Goal: Transaction & Acquisition: Book appointment/travel/reservation

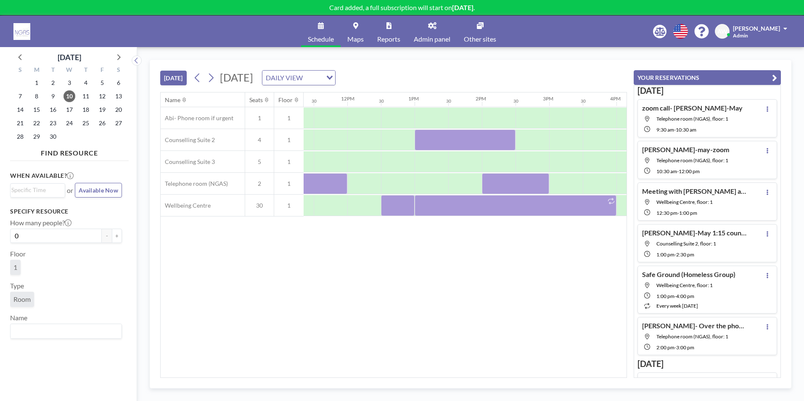
scroll to position [0, 775]
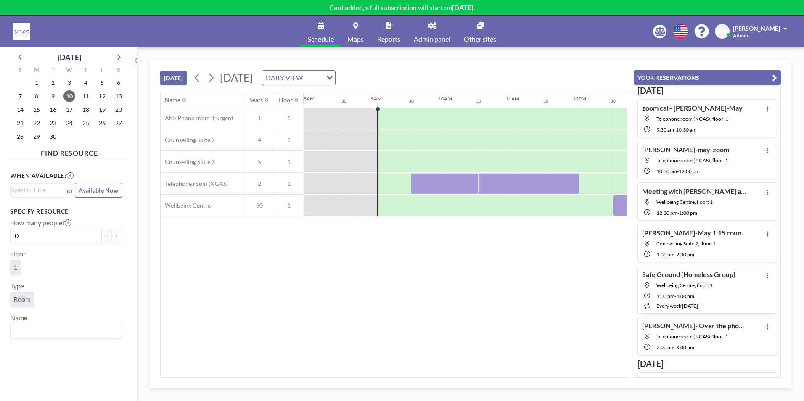
scroll to position [0, 572]
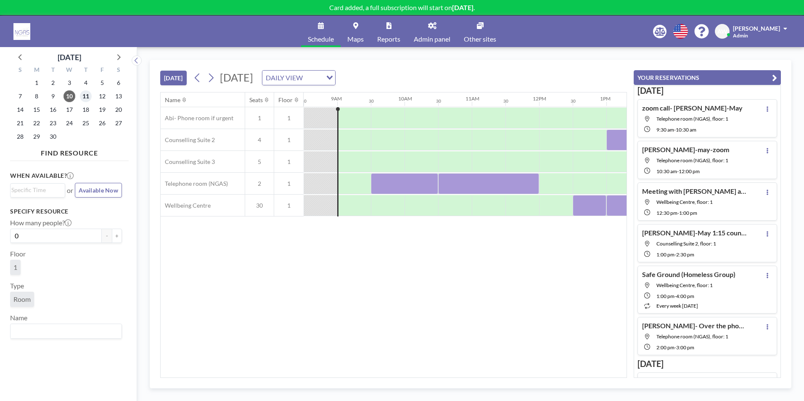
click at [82, 97] on span "11" at bounding box center [86, 96] width 12 height 12
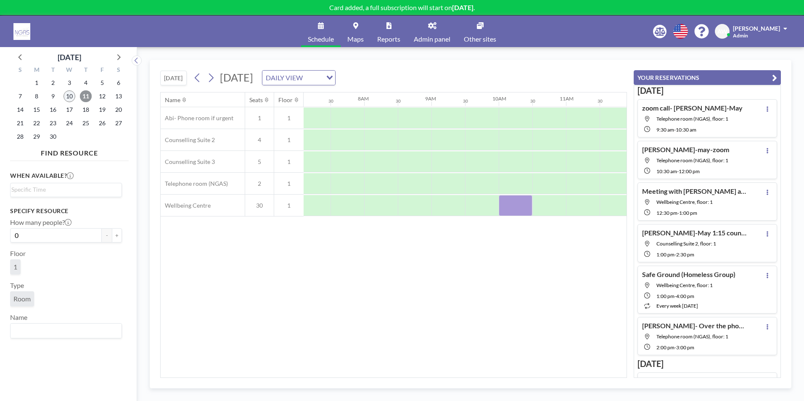
scroll to position [0, 505]
click at [68, 95] on span "10" at bounding box center [70, 96] width 12 height 12
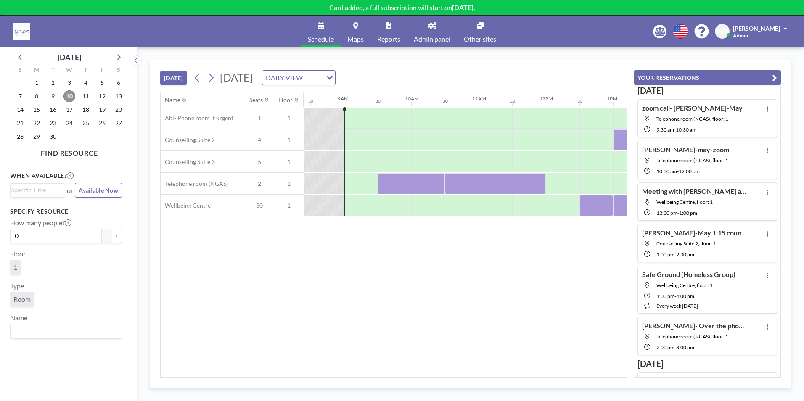
scroll to position [0, 572]
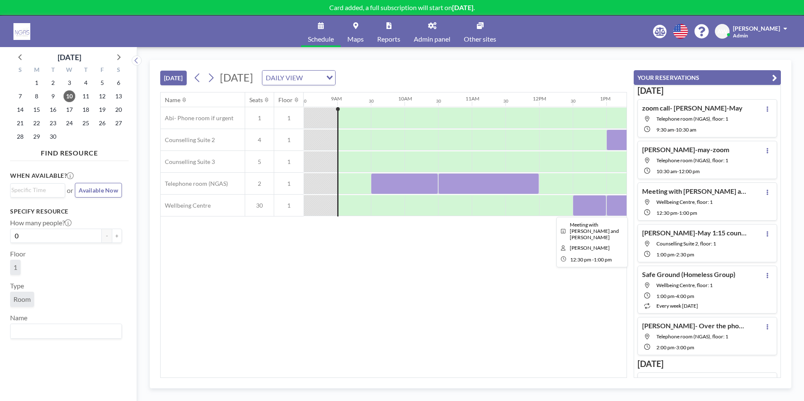
click at [595, 209] on div at bounding box center [590, 205] width 34 height 21
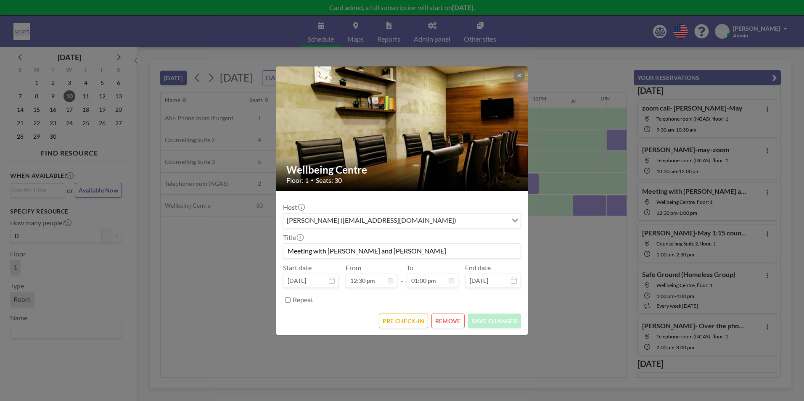
click at [446, 319] on button "REMOVE" at bounding box center [448, 321] width 33 height 15
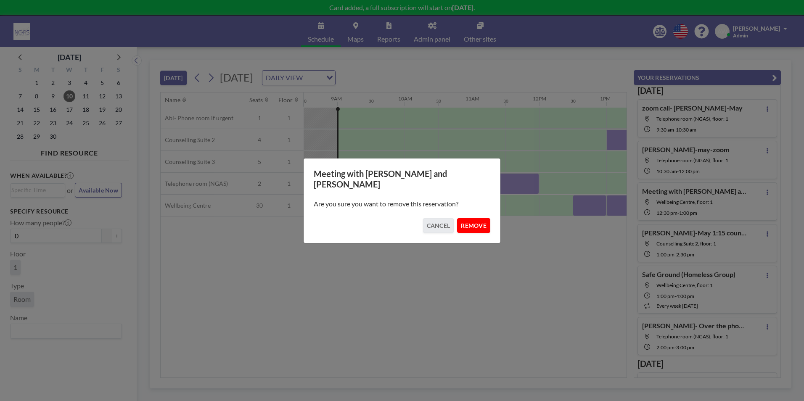
click at [468, 224] on button "REMOVE" at bounding box center [473, 225] width 33 height 15
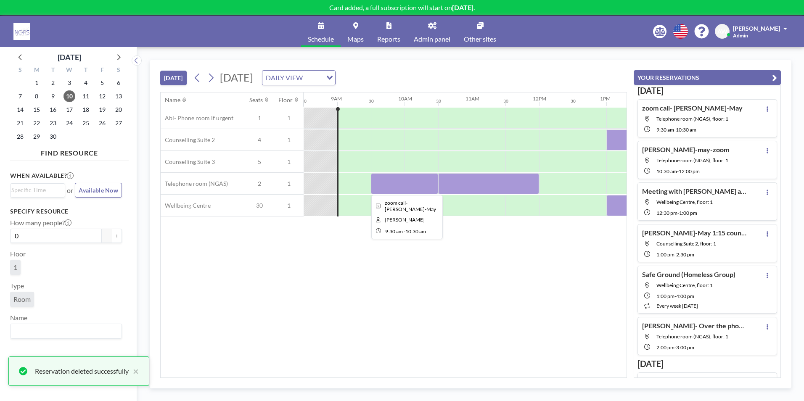
click at [410, 181] on div at bounding box center [404, 183] width 67 height 21
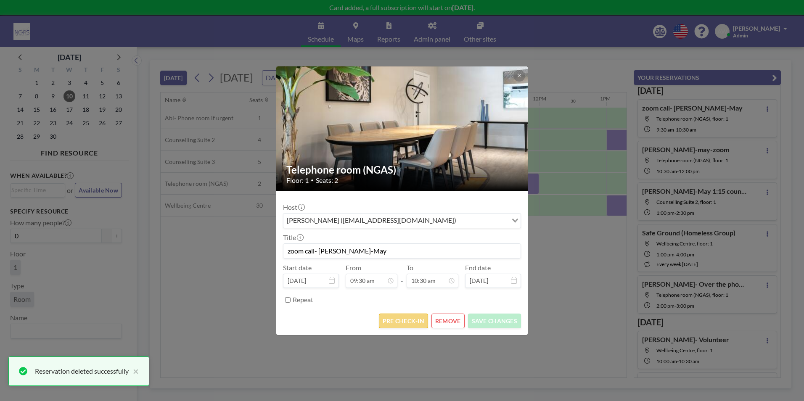
click at [403, 315] on button "PRE CHECK-IN" at bounding box center [403, 321] width 49 height 15
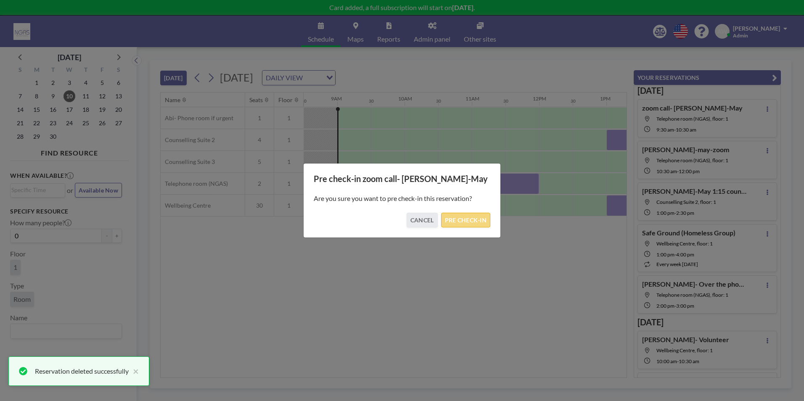
click at [460, 220] on button "PRE CHECK-IN" at bounding box center [465, 220] width 49 height 15
click at [468, 220] on button "PRE CHECK-IN" at bounding box center [465, 220] width 49 height 15
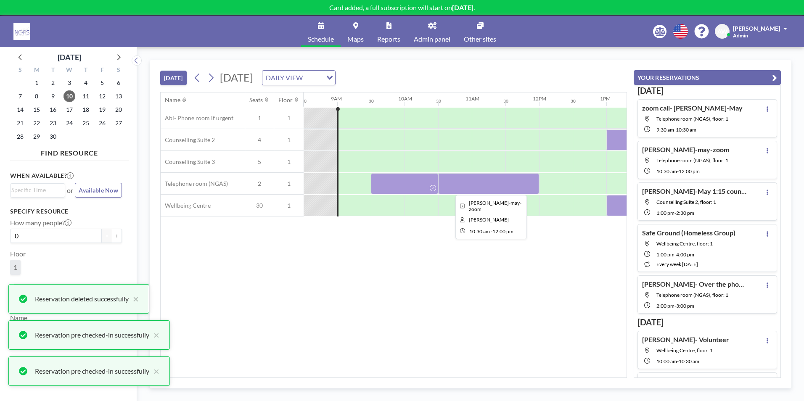
click at [470, 189] on div at bounding box center [488, 183] width 101 height 21
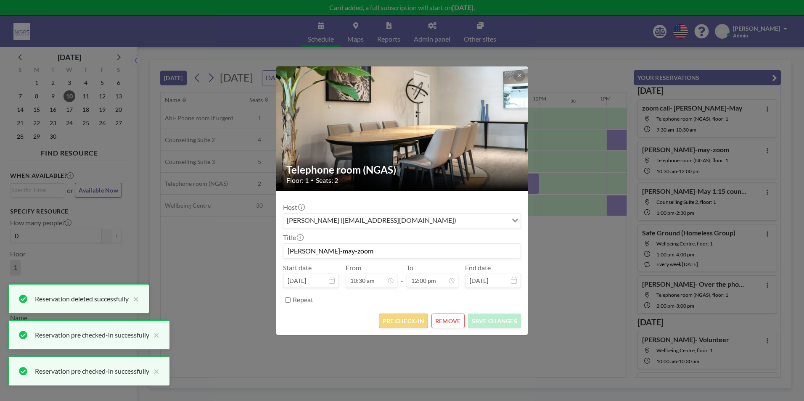
click at [421, 320] on button "PRE CHECK-IN" at bounding box center [403, 321] width 49 height 15
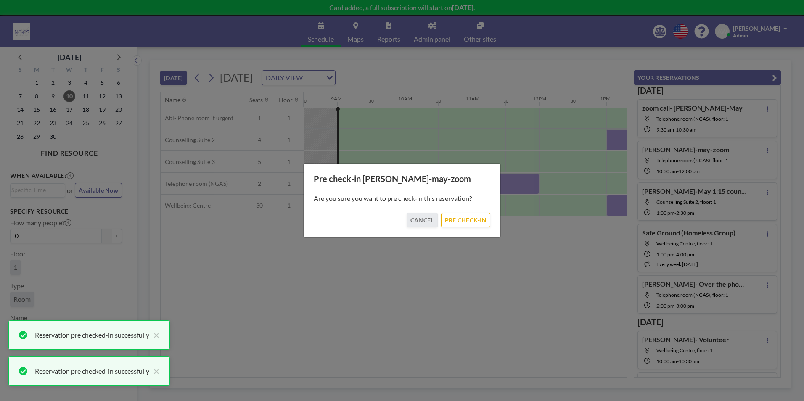
click at [472, 212] on div "Are you sure you want to pre check-in this reservation?" at bounding box center [402, 198] width 177 height 29
click at [472, 217] on button "PRE CHECK-IN" at bounding box center [465, 220] width 49 height 15
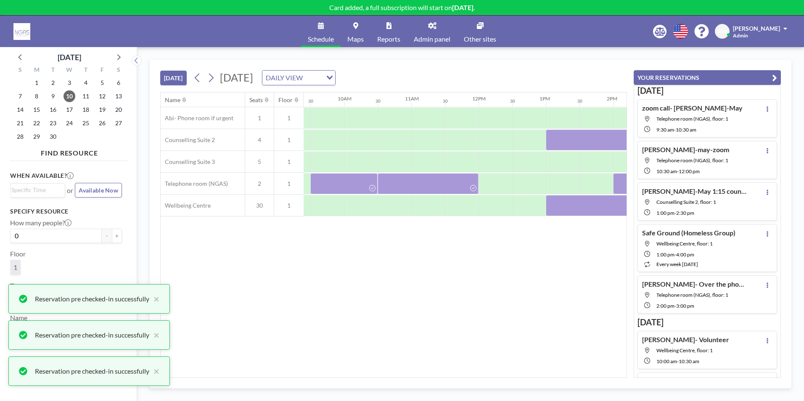
scroll to position [0, 634]
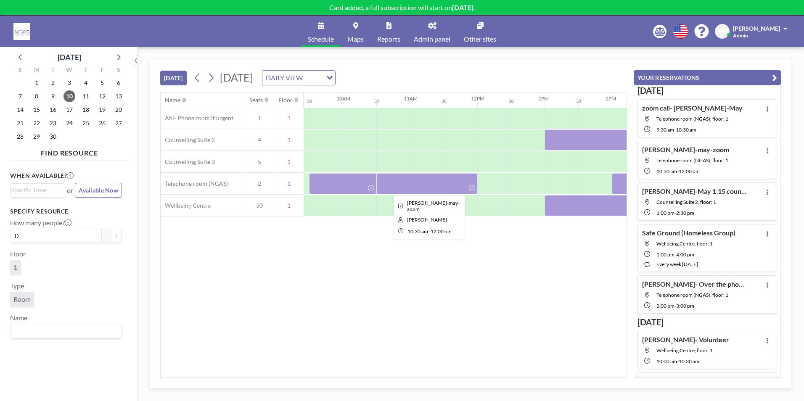
click at [440, 182] on div at bounding box center [427, 183] width 101 height 21
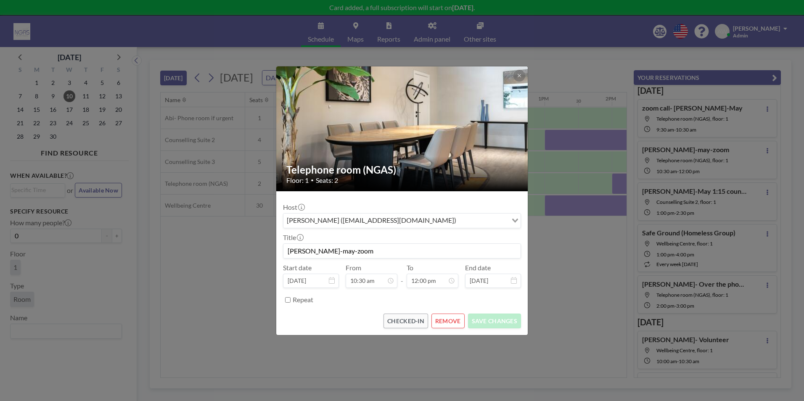
scroll to position [359, 0]
click at [440, 319] on button "REMOVE" at bounding box center [448, 321] width 33 height 15
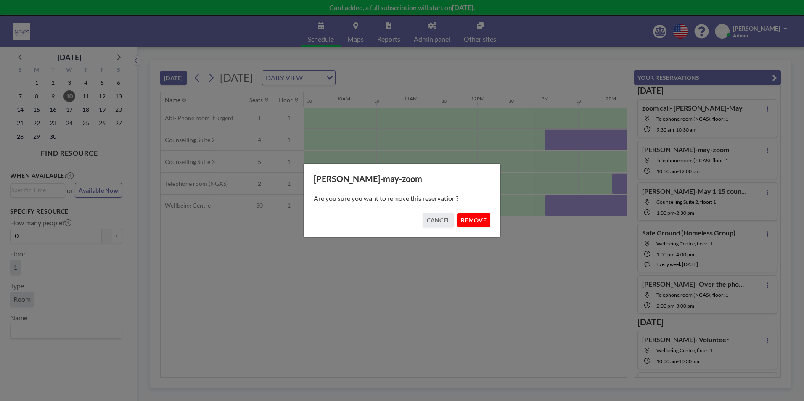
click at [468, 225] on button "REMOVE" at bounding box center [473, 220] width 33 height 15
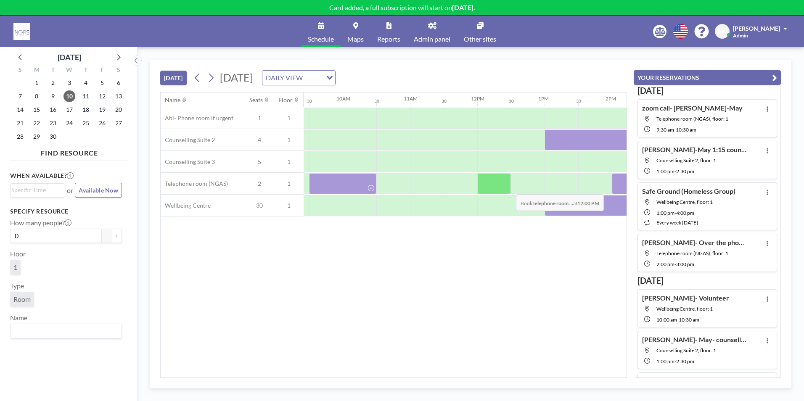
click at [509, 188] on div at bounding box center [495, 183] width 34 height 21
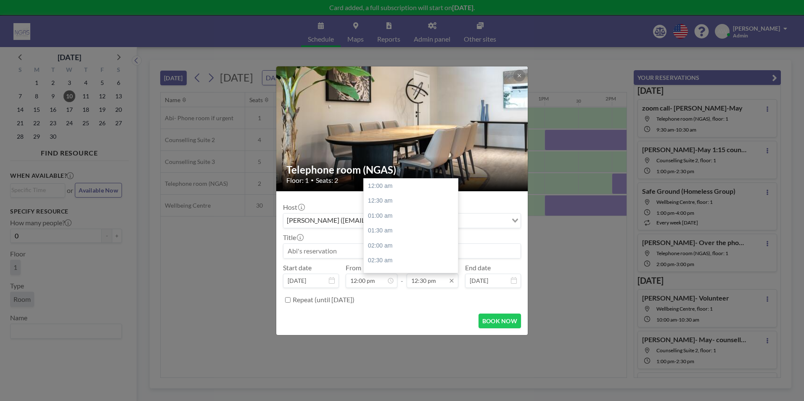
scroll to position [374, 0]
click at [434, 282] on input "12:30 pm" at bounding box center [433, 281] width 52 height 14
click at [405, 204] on div "01:00 pm" at bounding box center [413, 201] width 98 height 15
type input "01:00 pm"
click at [369, 245] on input at bounding box center [402, 251] width 237 height 14
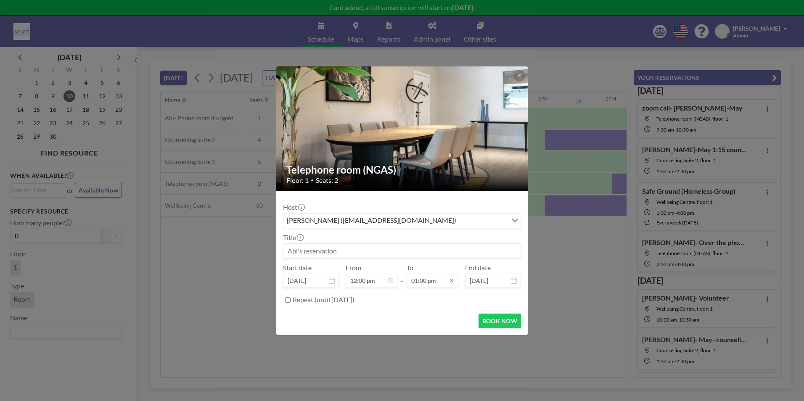
scroll to position [389, 0]
type input "[PERSON_NAME]-May zoom"
click at [494, 328] on button "BOOK NOW" at bounding box center [500, 321] width 42 height 15
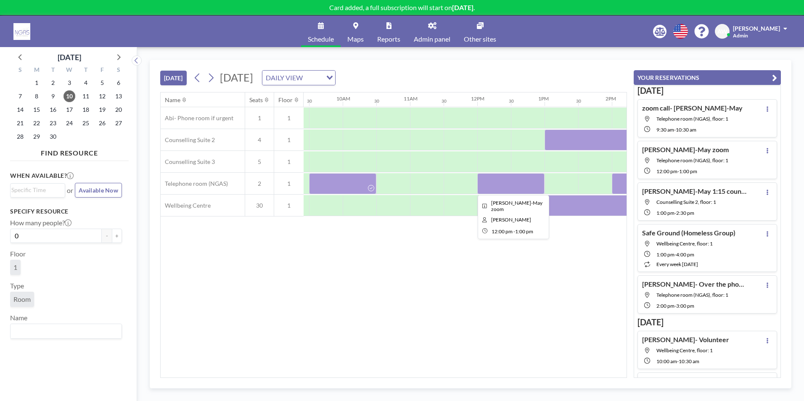
click at [494, 183] on div at bounding box center [511, 183] width 67 height 21
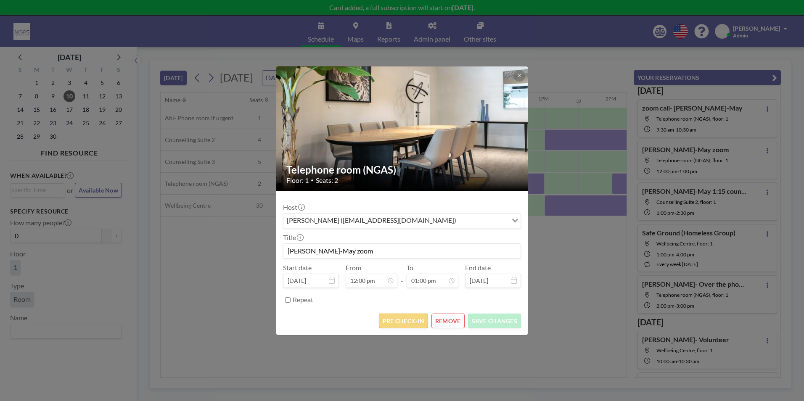
click at [411, 324] on button "PRE CHECK-IN" at bounding box center [403, 321] width 49 height 15
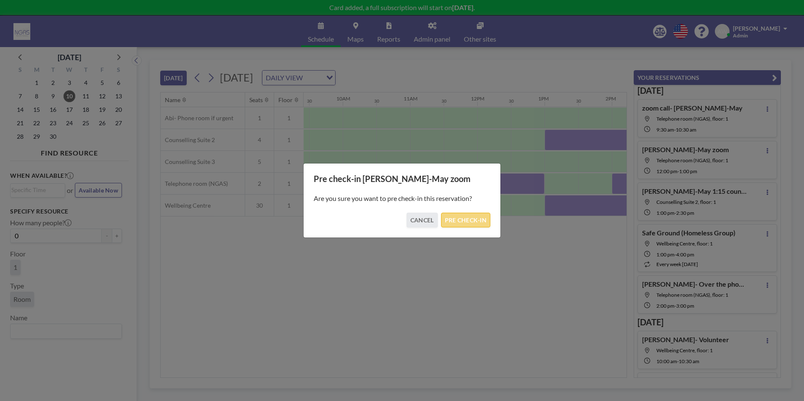
click at [465, 224] on button "PRE CHECK-IN" at bounding box center [465, 220] width 49 height 15
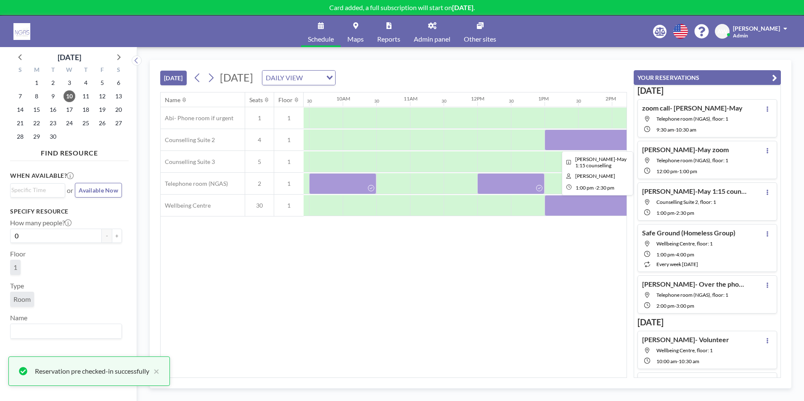
click at [572, 145] on div at bounding box center [595, 140] width 101 height 21
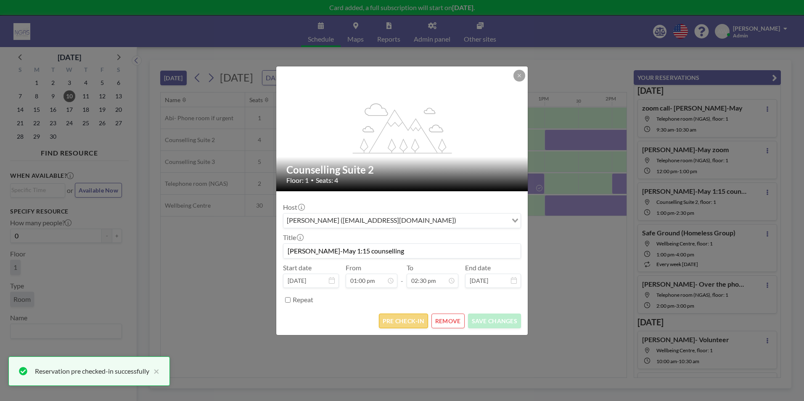
click at [413, 324] on button "PRE CHECK-IN" at bounding box center [403, 321] width 49 height 15
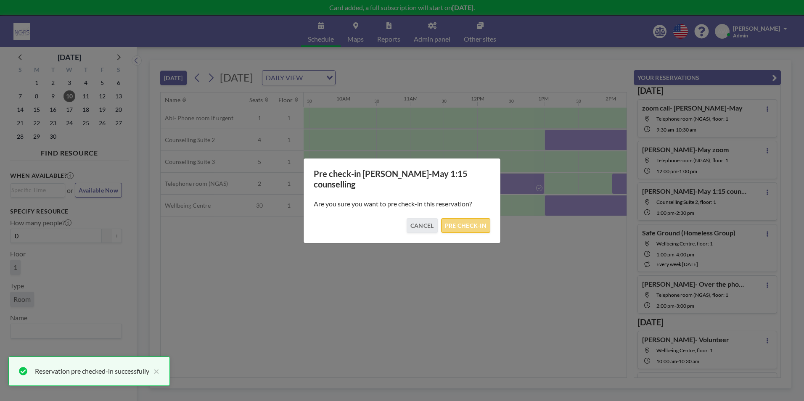
click at [478, 218] on button "PRE CHECK-IN" at bounding box center [465, 225] width 49 height 15
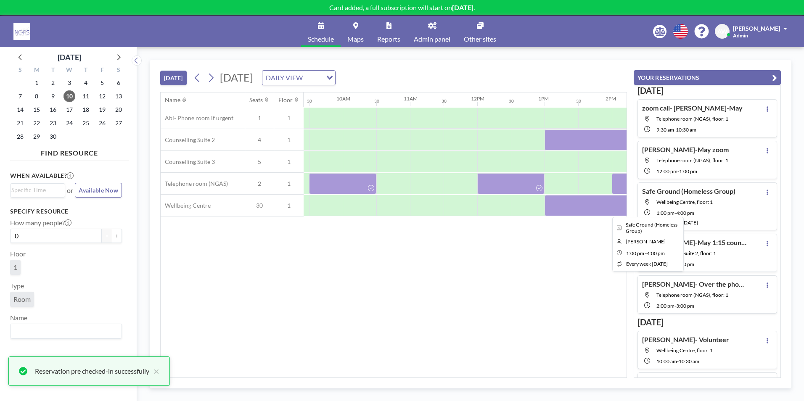
click at [585, 212] on div at bounding box center [646, 205] width 202 height 21
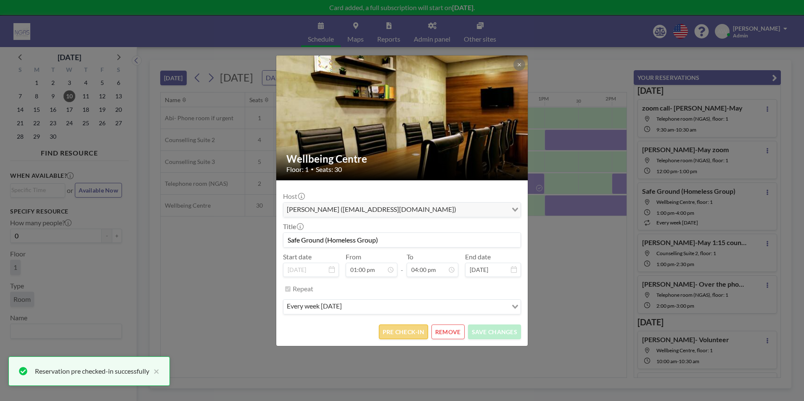
click at [402, 334] on button "PRE CHECK-IN" at bounding box center [403, 332] width 49 height 15
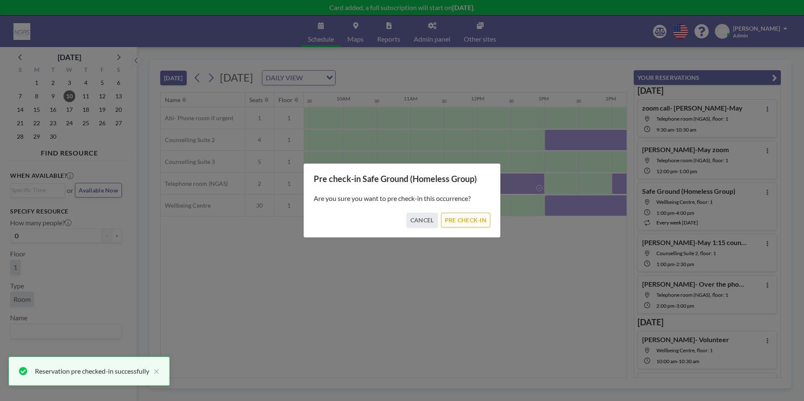
click at [468, 228] on div "Pre check-in Safe Ground (Homeless Group) Are you sure you want to pre check-in…" at bounding box center [402, 200] width 198 height 75
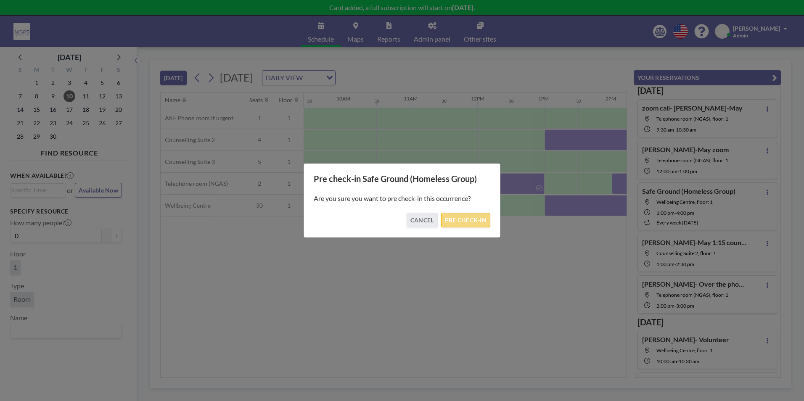
click at [468, 221] on button "PRE CHECK-IN" at bounding box center [465, 220] width 49 height 15
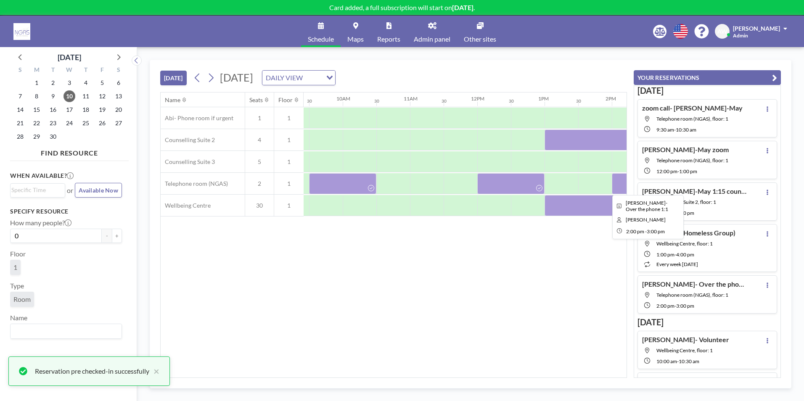
click at [620, 185] on div at bounding box center [645, 183] width 67 height 21
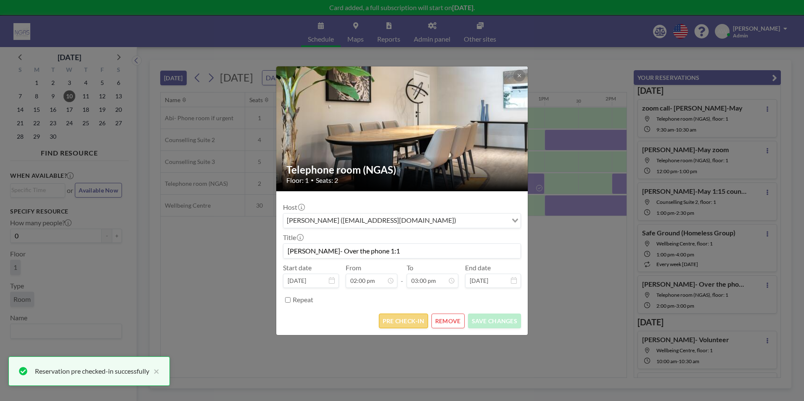
click at [409, 320] on button "PRE CHECK-IN" at bounding box center [403, 321] width 49 height 15
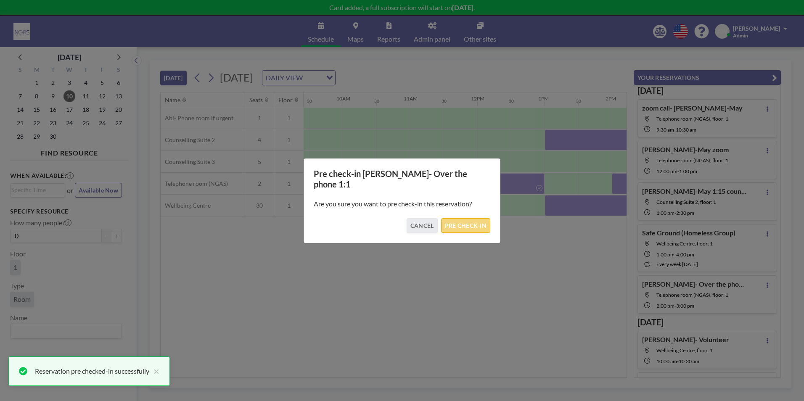
click at [471, 224] on button "PRE CHECK-IN" at bounding box center [465, 225] width 49 height 15
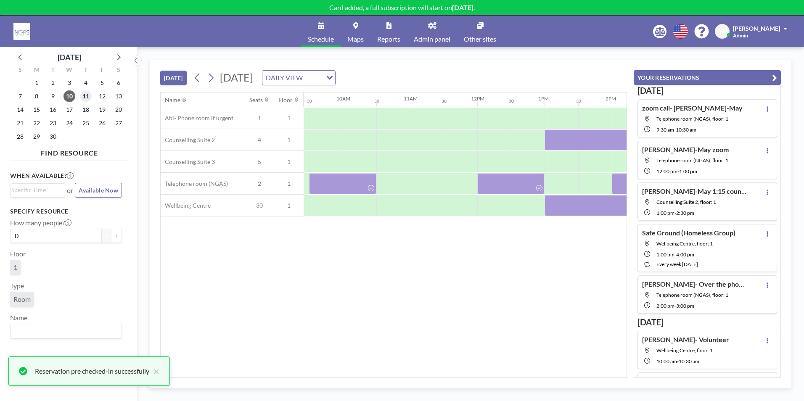
click at [85, 97] on span "11" at bounding box center [86, 96] width 12 height 12
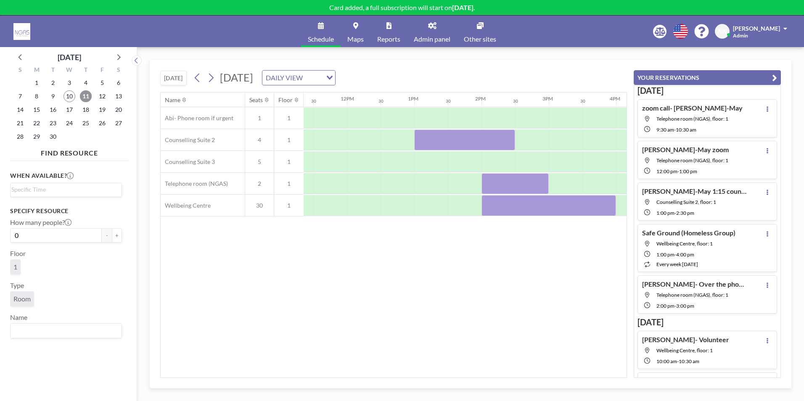
scroll to position [0, 794]
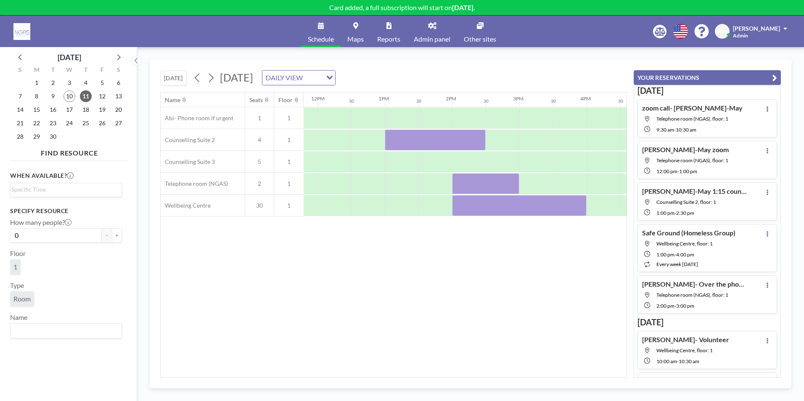
drag, startPoint x: 438, startPoint y: 378, endPoint x: 434, endPoint y: 378, distance: 4.2
click at [434, 378] on div "TODAY Thursday, September 11, 2025 DAILY VIEW Loading... Name Seats Floor 12AM …" at bounding box center [471, 224] width 642 height 329
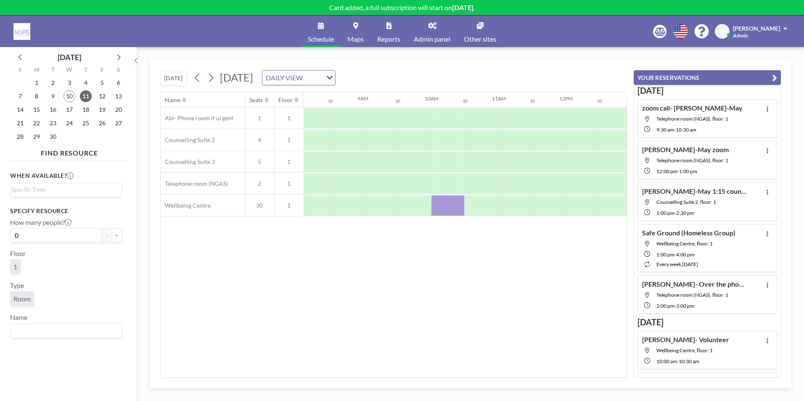
scroll to position [0, 544]
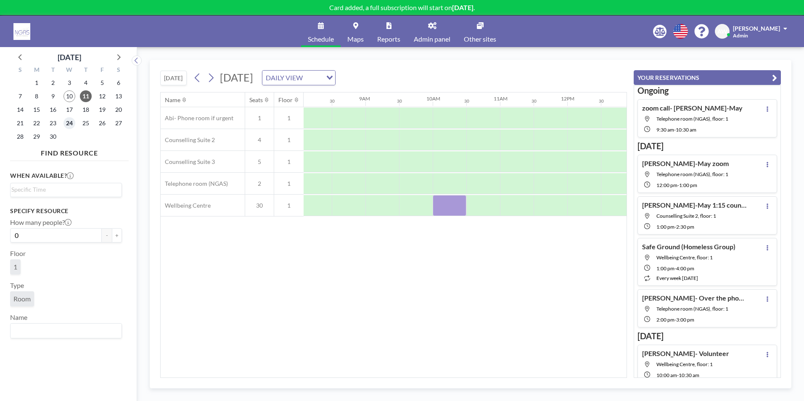
click at [73, 122] on span "24" at bounding box center [70, 123] width 12 height 12
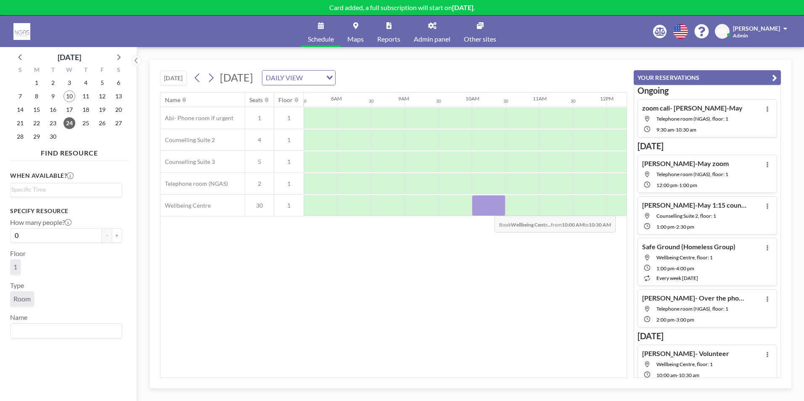
click at [488, 210] on div at bounding box center [489, 205] width 34 height 21
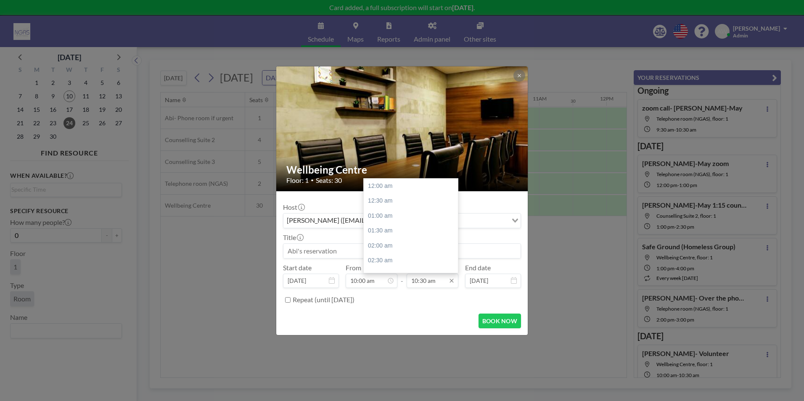
scroll to position [314, 0]
click at [419, 279] on input "10:30 am" at bounding box center [433, 281] width 52 height 14
click at [388, 234] on div "12:00 pm" at bounding box center [413, 231] width 98 height 15
type input "12:00 pm"
click at [378, 248] on input at bounding box center [402, 251] width 237 height 14
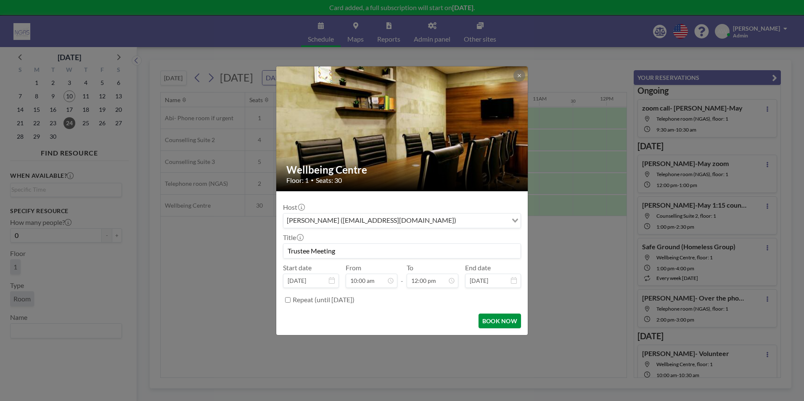
scroll to position [359, 0]
type input "Trustee Meeting"
click at [510, 323] on button "BOOK NOW" at bounding box center [500, 321] width 42 height 15
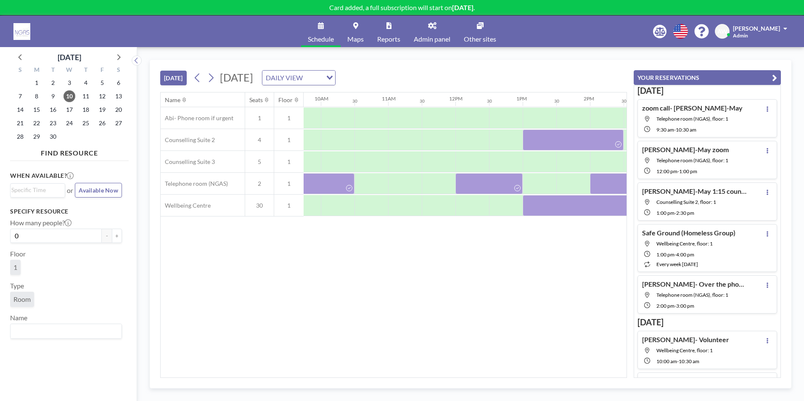
scroll to position [0, 615]
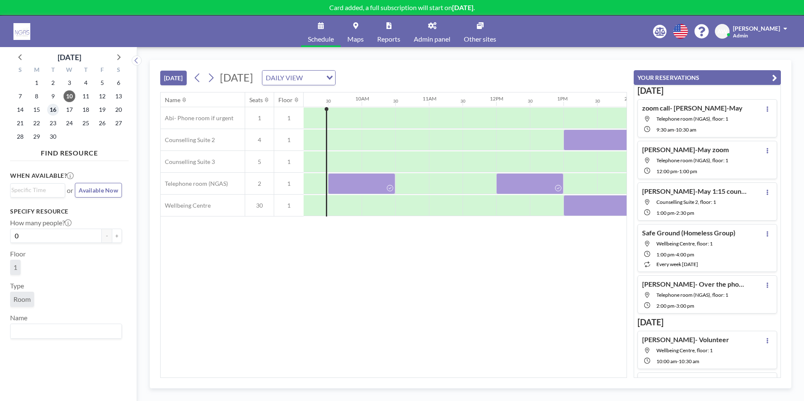
click at [57, 112] on span "16" at bounding box center [53, 110] width 12 height 12
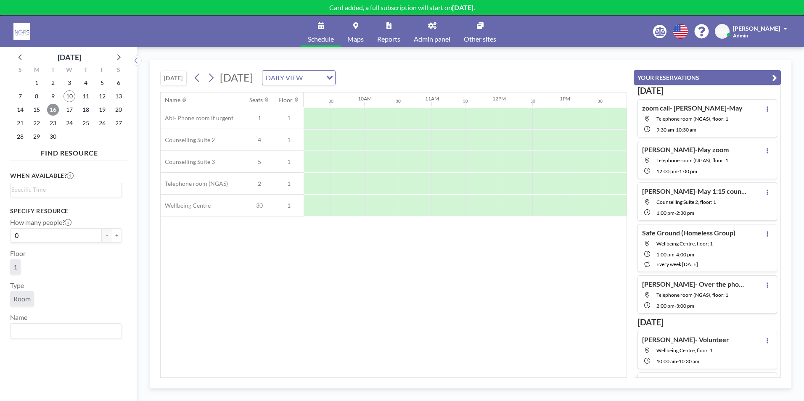
scroll to position [0, 600]
click at [587, 182] on div at bounding box center [596, 183] width 34 height 21
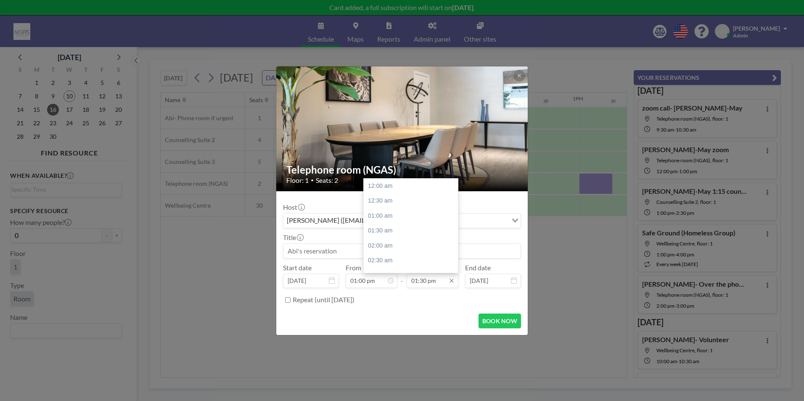
scroll to position [404, 0]
click at [413, 250] on div "03:30 pm" at bounding box center [413, 246] width 98 height 15
type input "03:30 pm"
click at [321, 251] on input at bounding box center [402, 251] width 237 height 14
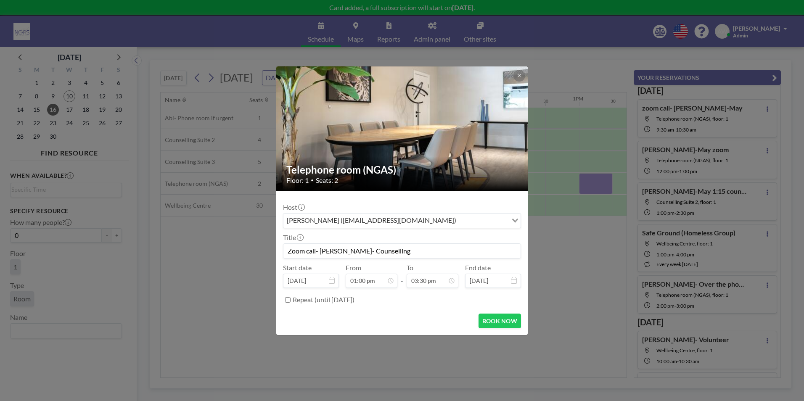
scroll to position [0, 0]
type input "Zoom call- [PERSON_NAME]- Counselling"
click at [496, 325] on button "BOOK NOW" at bounding box center [500, 321] width 42 height 15
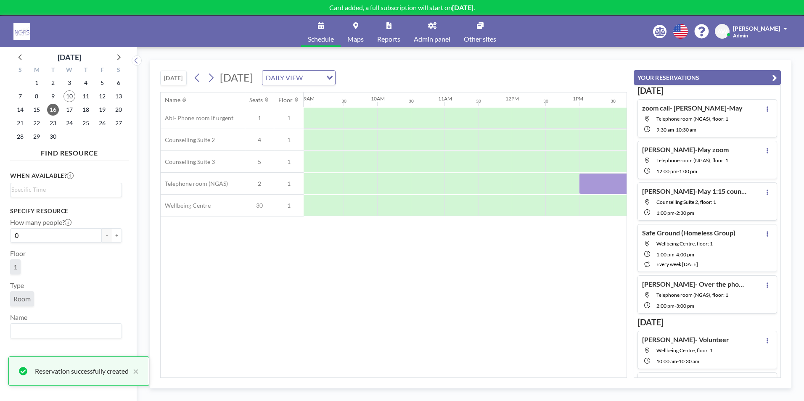
click at [420, 380] on div "[DATE] [DATE] DAILY VIEW Loading... Name Seats Floor 12AM 30 1AM 30 2AM 30 3AM …" at bounding box center [471, 224] width 642 height 329
click at [420, 373] on div "Name Seats Floor 12AM 30 1AM 30 2AM 30 3AM 30 4AM 30 5AM 30 6AM 30 7AM 30 8AM 3…" at bounding box center [394, 235] width 466 height 285
click at [421, 373] on div "Name Seats Floor 12AM 30 1AM 30 2AM 30 3AM 30 4AM 30 5AM 30 6AM 30 7AM 30 8AM 3…" at bounding box center [394, 235] width 466 height 285
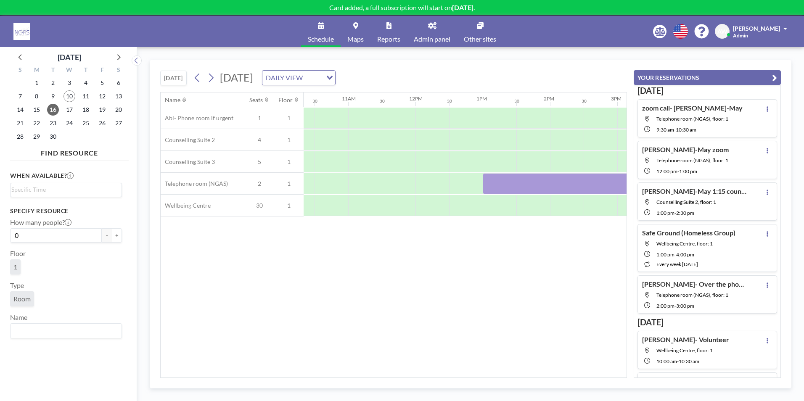
scroll to position [0, 809]
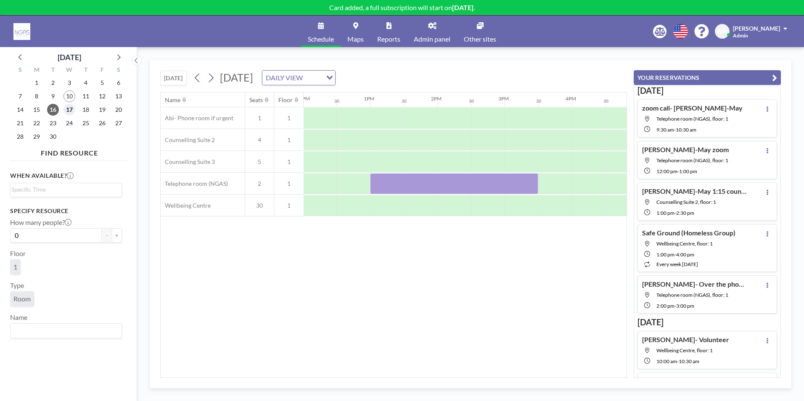
click at [72, 110] on span "17" at bounding box center [70, 110] width 12 height 12
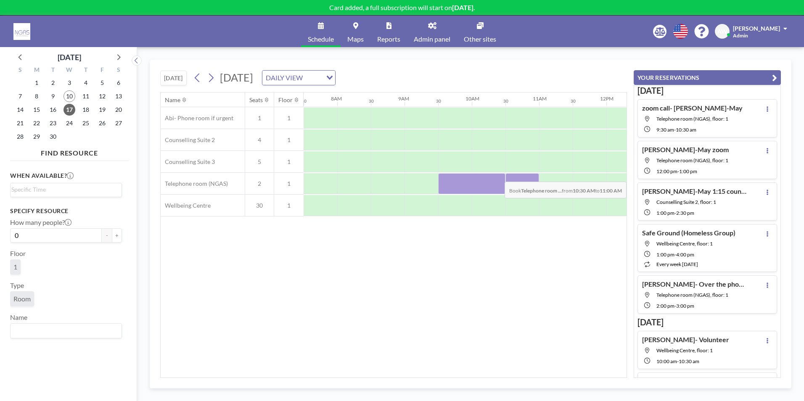
click at [534, 175] on div at bounding box center [523, 183] width 34 height 21
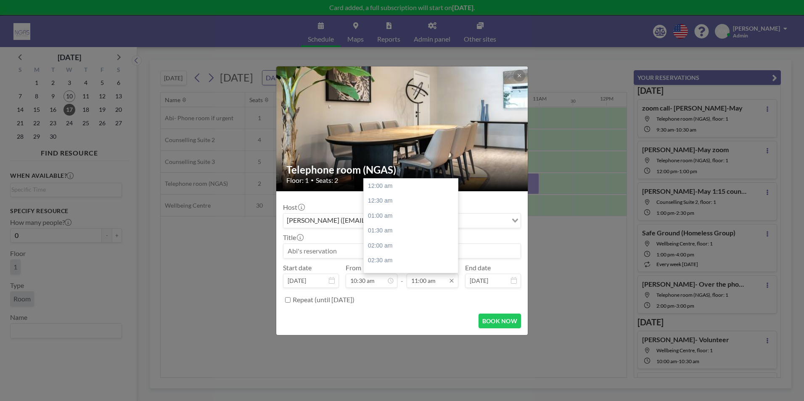
scroll to position [329, 0]
click at [393, 216] on div "12:00 pm" at bounding box center [413, 216] width 98 height 15
type input "12:00 pm"
click at [368, 246] on input at bounding box center [402, 251] width 237 height 14
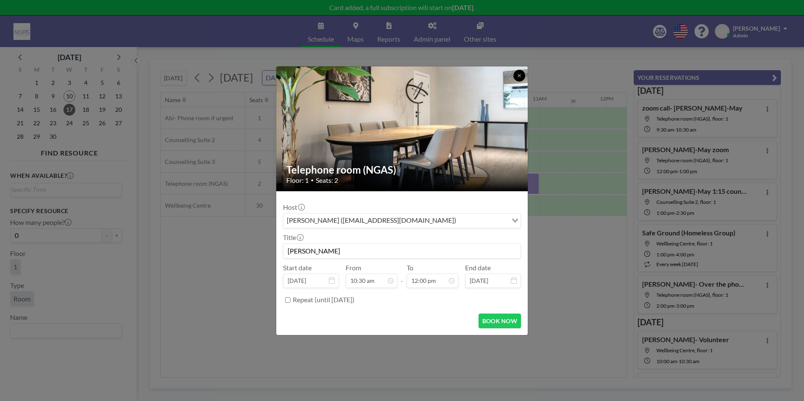
type input "[PERSON_NAME]"
click at [521, 73] on icon at bounding box center [519, 75] width 5 height 5
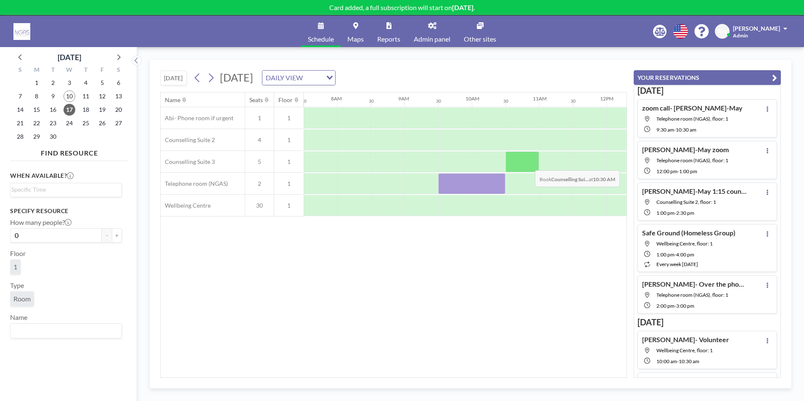
click at [528, 164] on div at bounding box center [523, 161] width 34 height 21
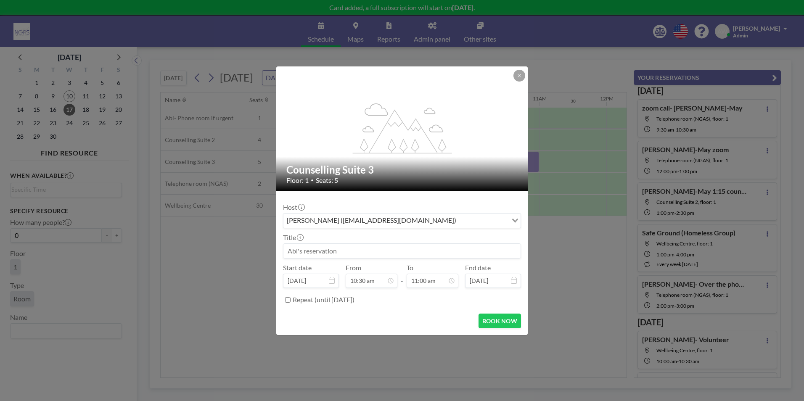
click at [366, 260] on div "Host [PERSON_NAME] ([EMAIL_ADDRESS][DOMAIN_NAME]) Loading... Title Start date […" at bounding box center [402, 252] width 238 height 109
click at [361, 257] on input at bounding box center [402, 251] width 237 height 14
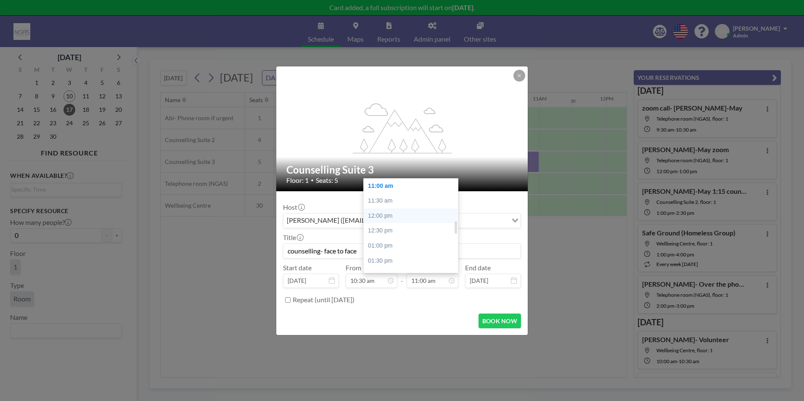
type input "counselling- face to face"
click at [398, 215] on div "12:00 pm" at bounding box center [413, 216] width 98 height 15
type input "12:00 pm"
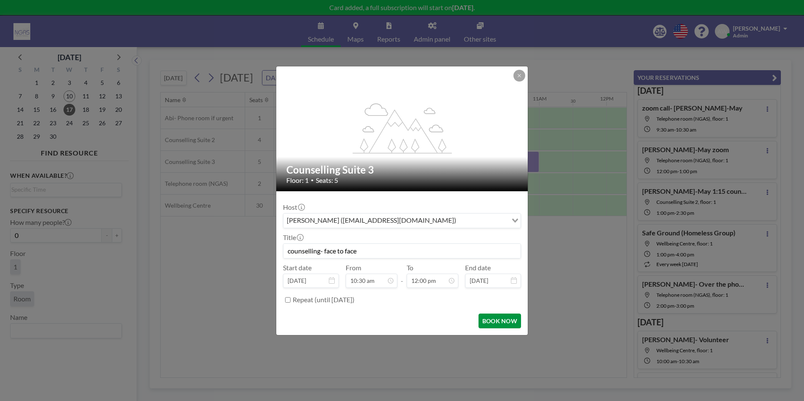
click at [489, 318] on button "BOOK NOW" at bounding box center [500, 321] width 42 height 15
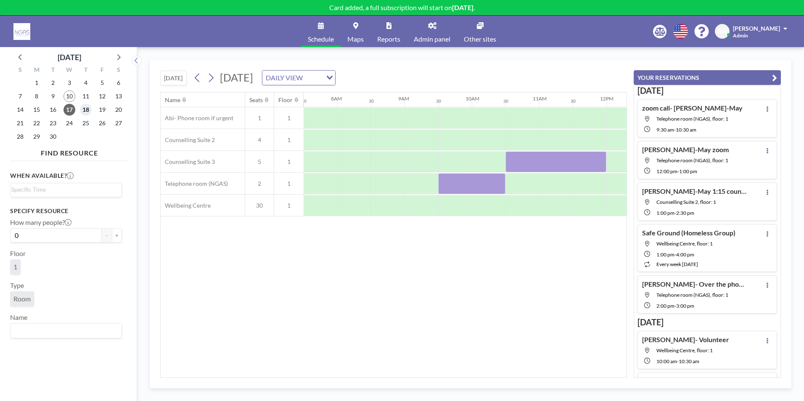
click at [83, 109] on span "18" at bounding box center [86, 110] width 12 height 12
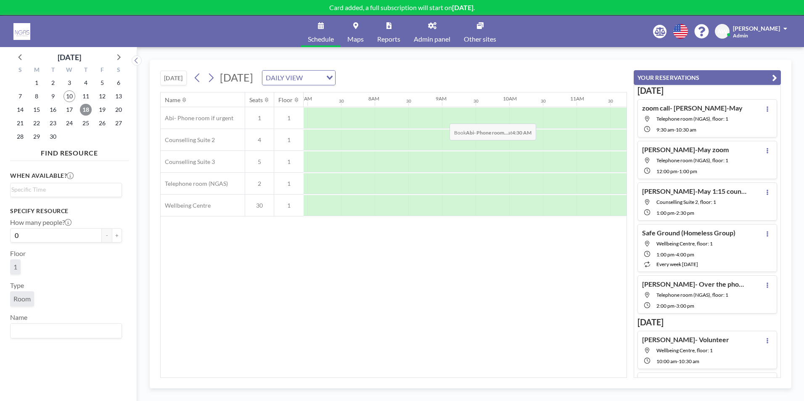
scroll to position [0, 505]
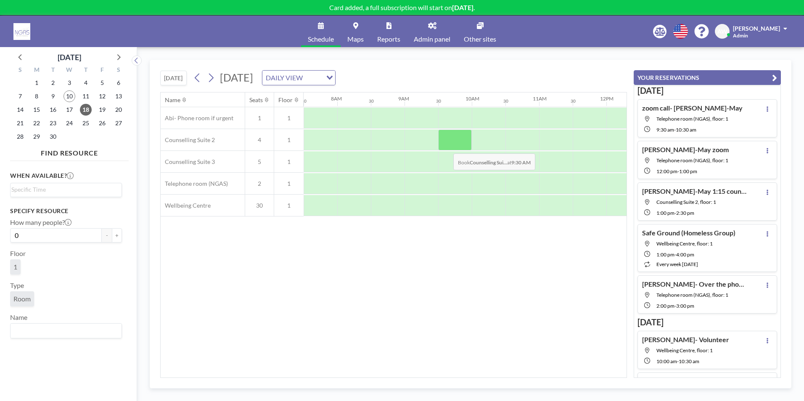
click at [447, 147] on div at bounding box center [455, 140] width 34 height 21
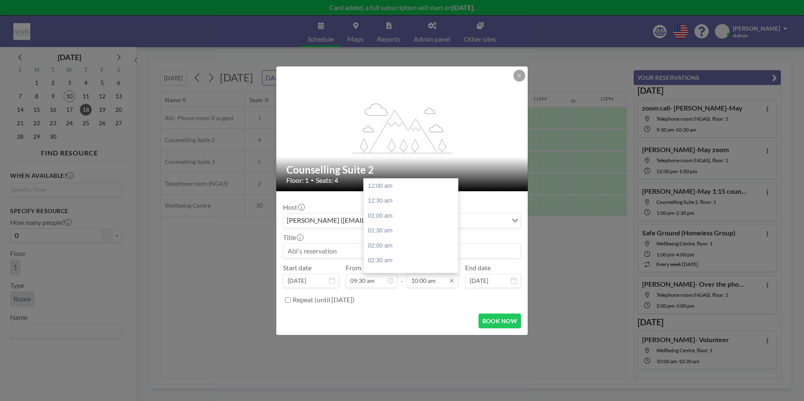
scroll to position [300, 0]
click at [401, 202] on div "10:30 am" at bounding box center [413, 201] width 98 height 15
type input "10:30 am"
click at [332, 257] on input at bounding box center [402, 251] width 237 height 14
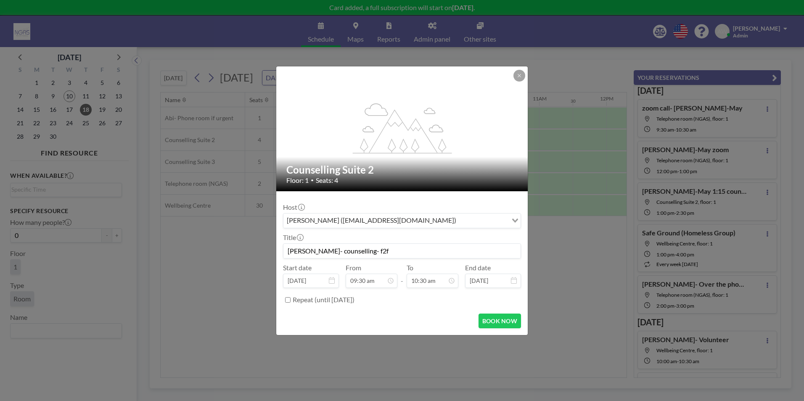
scroll to position [314, 0]
type input "[PERSON_NAME]- counselling- f2f"
click at [504, 326] on button "BOOK NOW" at bounding box center [500, 321] width 42 height 15
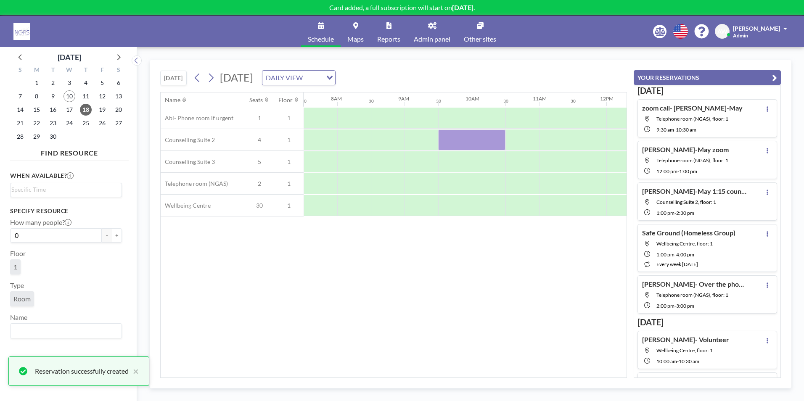
drag, startPoint x: 380, startPoint y: 378, endPoint x: 389, endPoint y: 380, distance: 9.0
click at [389, 380] on div "[DATE] [DATE] DAILY VIEW Loading... Name Seats Floor 12AM 30 1AM 30 2AM 30 3AM …" at bounding box center [471, 224] width 642 height 329
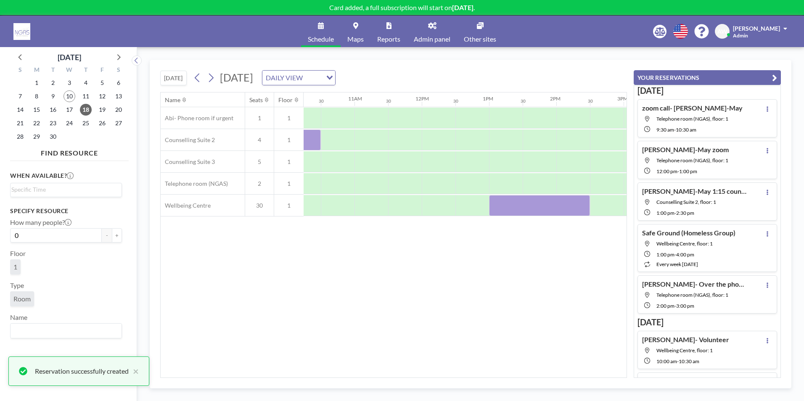
scroll to position [0, 693]
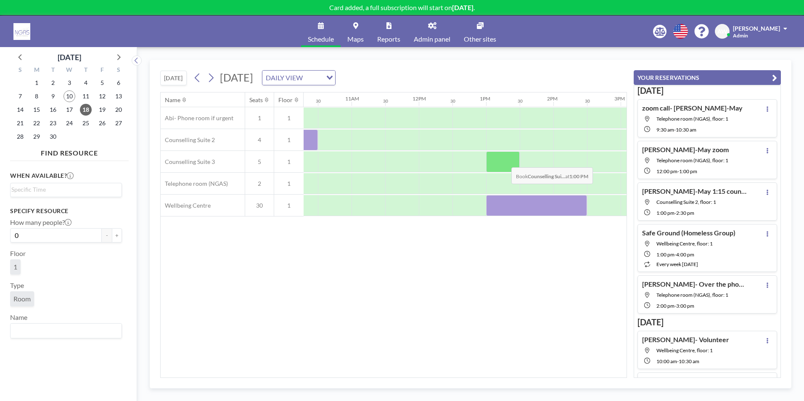
click at [505, 161] on div at bounding box center [503, 161] width 34 height 21
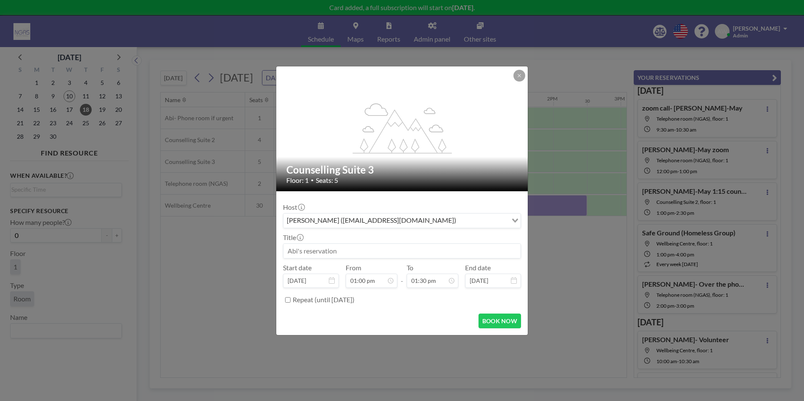
click at [358, 244] on input at bounding box center [402, 251] width 237 height 14
type input "o"
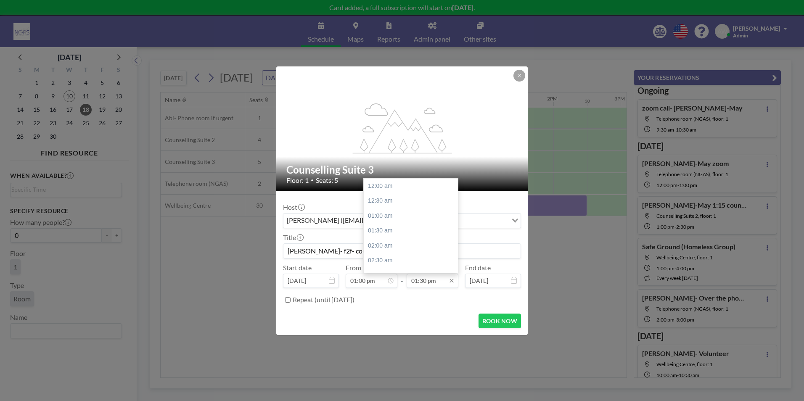
scroll to position [404, 0]
type input "[PERSON_NAME]- f2f- counselling"
click at [402, 218] on div "02:30 pm" at bounding box center [413, 216] width 98 height 15
type input "02:30 pm"
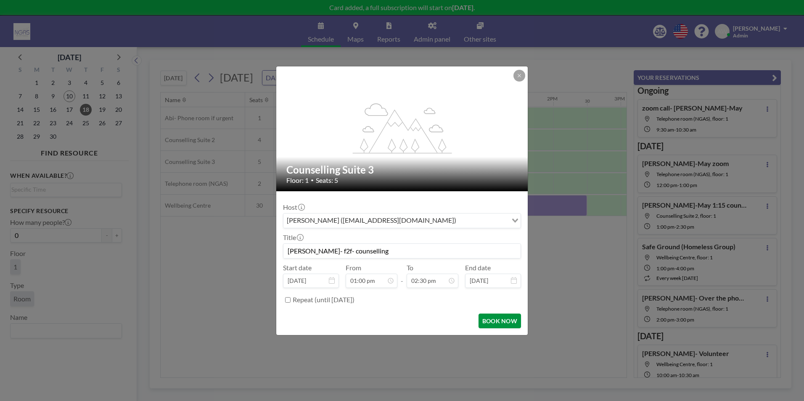
click at [502, 325] on button "BOOK NOW" at bounding box center [500, 321] width 42 height 15
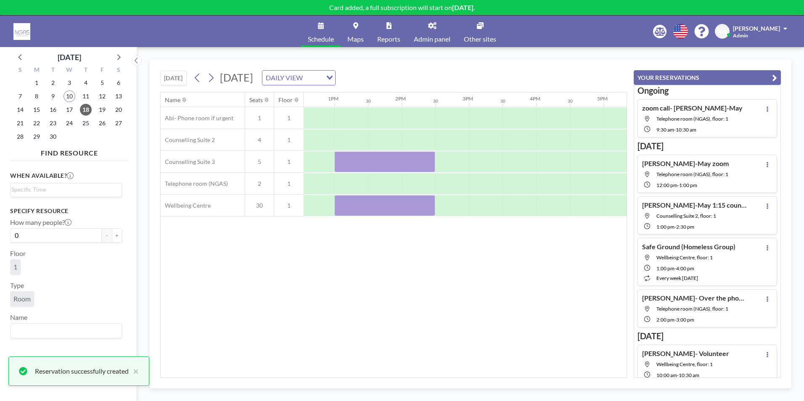
scroll to position [0, 848]
click at [458, 164] on div at bounding box center [449, 161] width 34 height 21
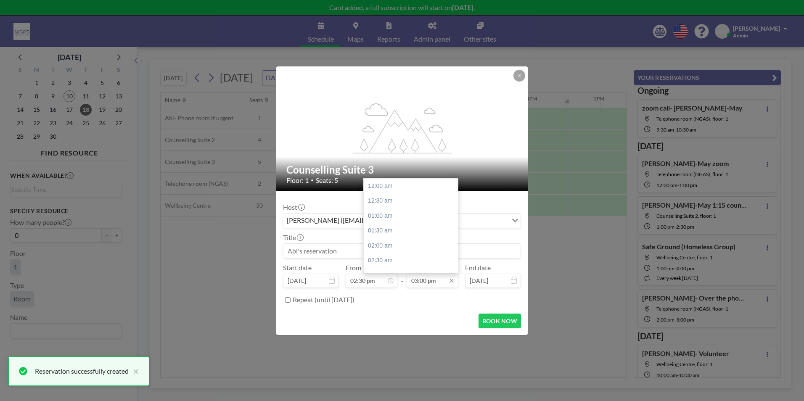
scroll to position [449, 0]
click at [411, 205] on div "03:30 pm" at bounding box center [413, 201] width 98 height 15
type input "03:30 pm"
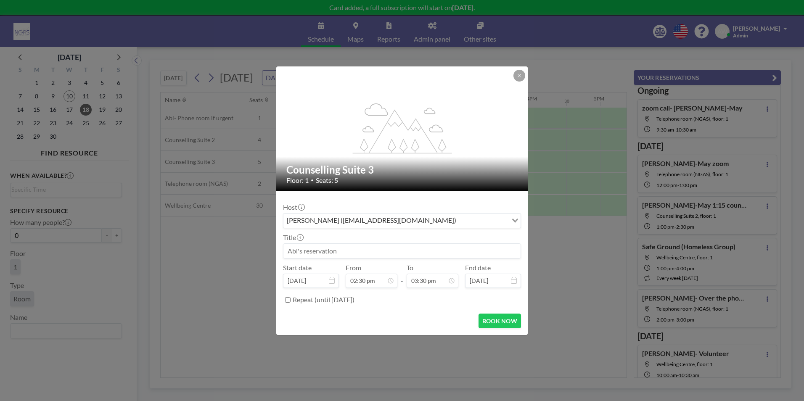
click at [348, 257] on input at bounding box center [402, 251] width 237 height 14
type input "[PERSON_NAME]- f2f- counselling"
click at [494, 324] on button "BOOK NOW" at bounding box center [500, 321] width 42 height 15
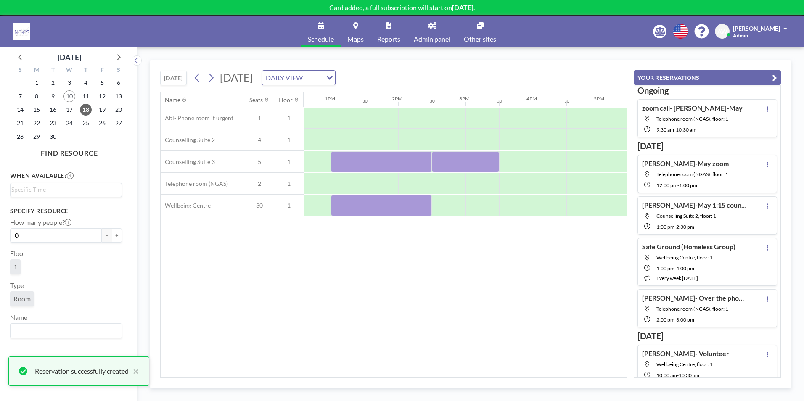
drag, startPoint x: 448, startPoint y: 373, endPoint x: 430, endPoint y: 373, distance: 18.1
click at [430, 373] on div "Name Seats Floor 12AM 30 1AM 30 2AM 30 3AM 30 4AM 30 5AM 30 6AM 30 7AM 30 8AM 3…" at bounding box center [394, 235] width 466 height 285
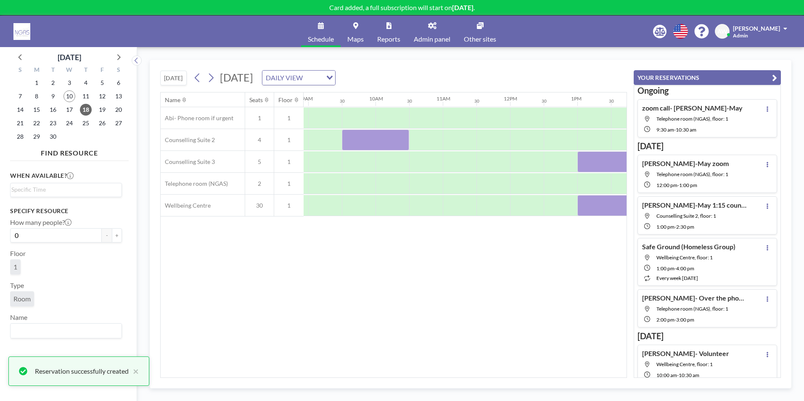
scroll to position [0, 577]
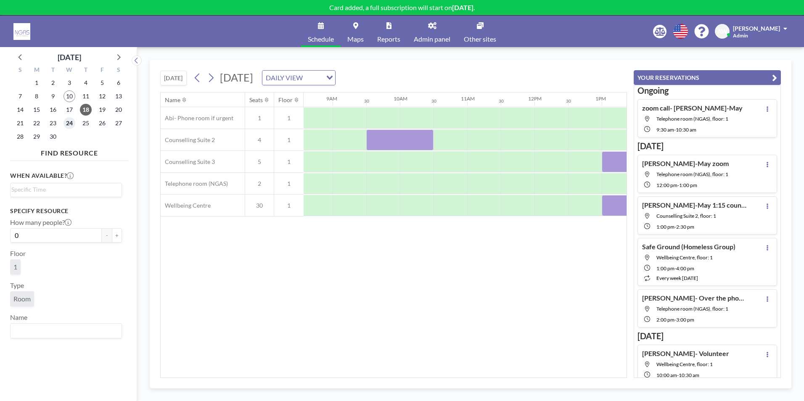
click at [73, 126] on span "24" at bounding box center [70, 123] width 12 height 12
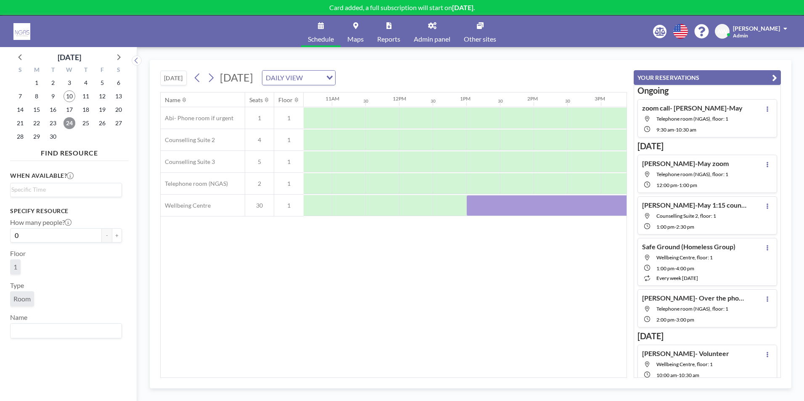
scroll to position [0, 745]
click at [454, 182] on div at bounding box center [451, 183] width 34 height 21
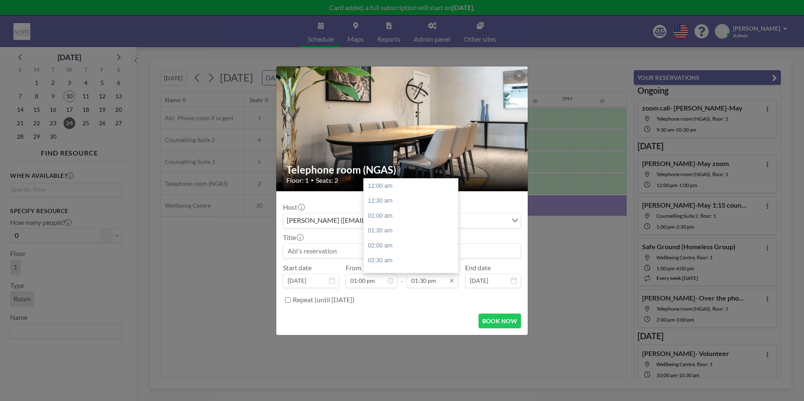
scroll to position [404, 0]
click at [400, 218] on div "02:30 pm" at bounding box center [413, 216] width 98 height 15
type input "02:30 pm"
click at [325, 259] on div "Host [PERSON_NAME] ([EMAIL_ADDRESS][DOMAIN_NAME]) Loading... Title Start date […" at bounding box center [402, 252] width 238 height 109
click at [322, 255] on input at bounding box center [402, 251] width 237 height 14
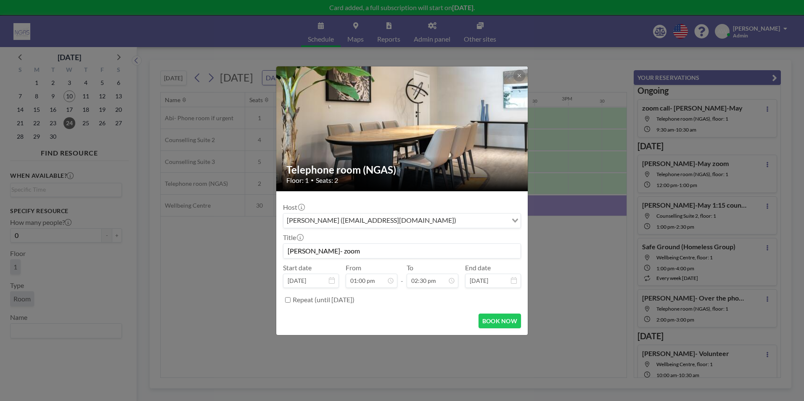
scroll to position [389, 0]
type input "[PERSON_NAME]- zoom"
click at [503, 324] on button "BOOK NOW" at bounding box center [500, 321] width 42 height 15
